Goal: Task Accomplishment & Management: Manage account settings

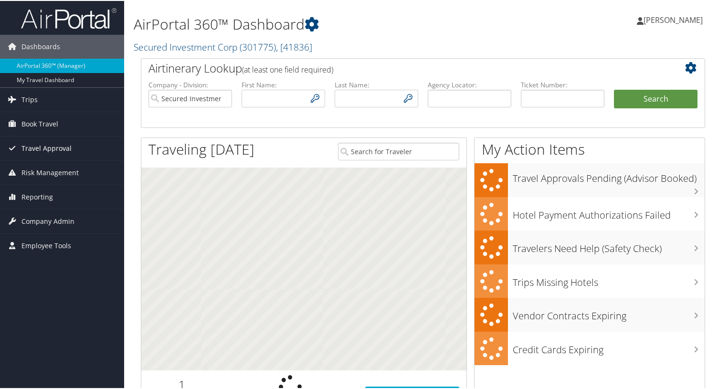
type input "mrudd@securedinvestmentcorp.com"
click at [34, 140] on span "Travel Approval" at bounding box center [46, 148] width 50 height 24
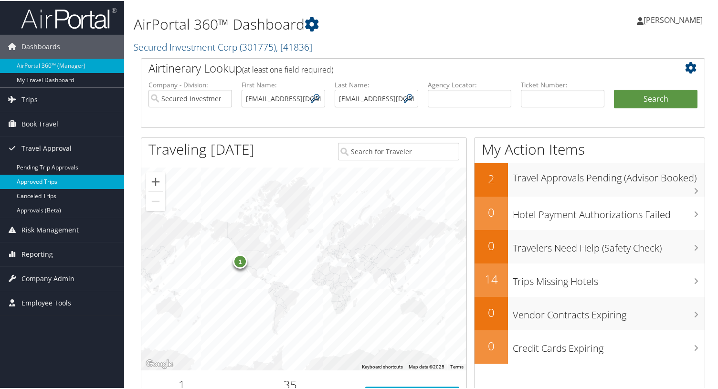
click at [54, 177] on link "Approved Trips" at bounding box center [62, 181] width 124 height 14
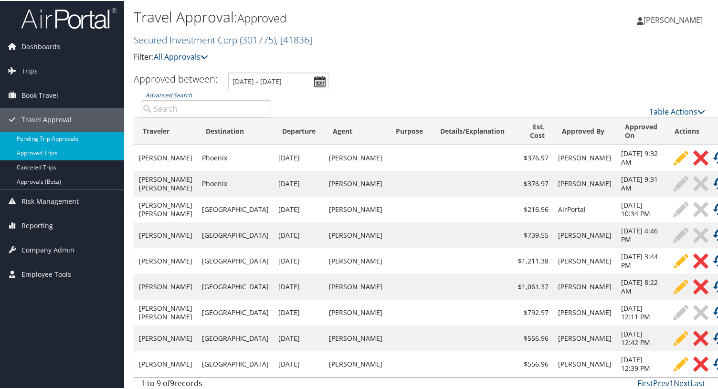
click at [66, 141] on link "Pending Trip Approvals" at bounding box center [62, 138] width 124 height 14
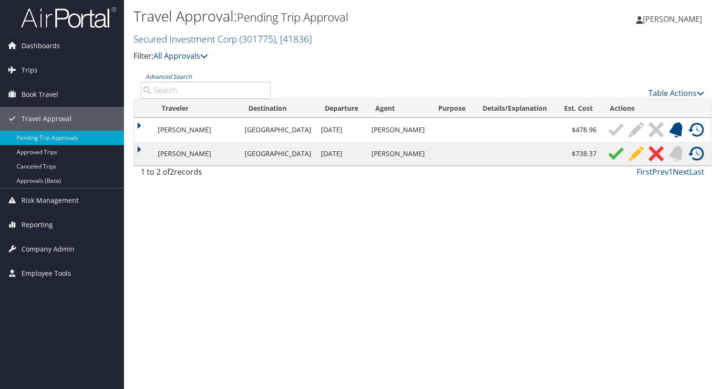
click at [611, 157] on img at bounding box center [616, 153] width 15 height 15
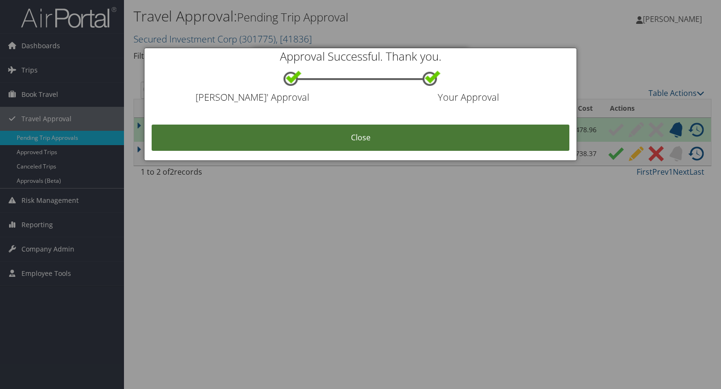
click at [561, 139] on link "Close" at bounding box center [361, 138] width 418 height 26
